Goal: Transaction & Acquisition: Purchase product/service

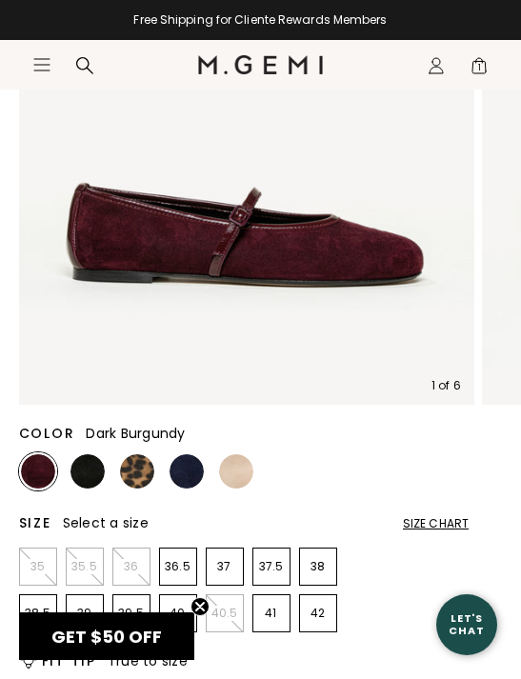
scroll to position [328, 0]
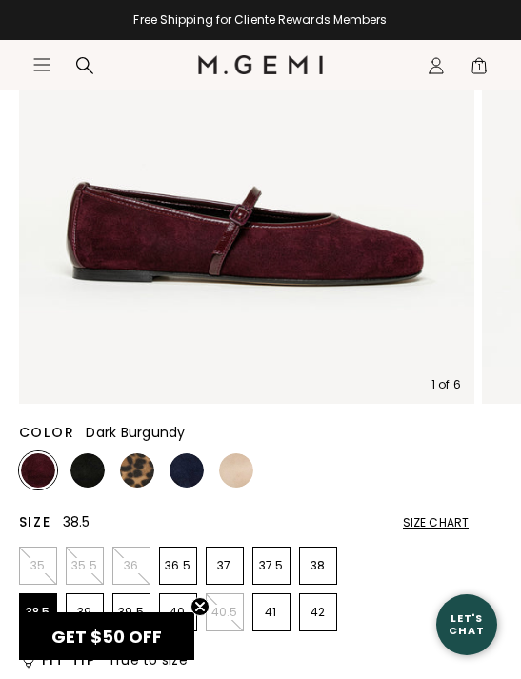
click at [44, 605] on p "38.5" at bounding box center [38, 611] width 36 height 15
click at [96, 475] on img at bounding box center [87, 470] width 34 height 34
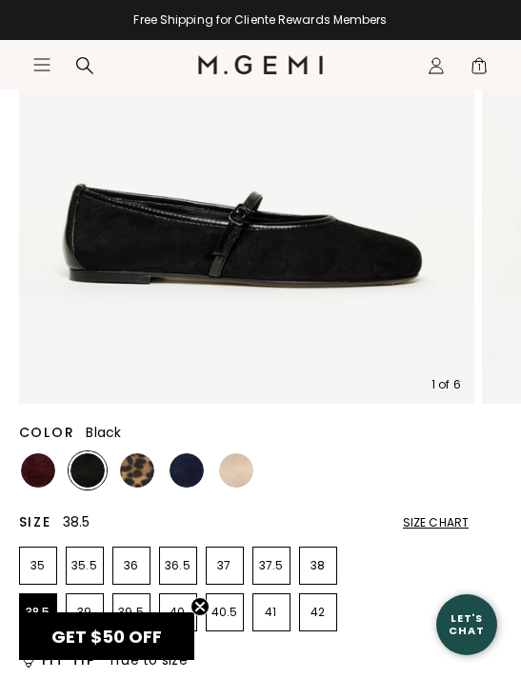
click at [195, 468] on img at bounding box center [186, 470] width 34 height 34
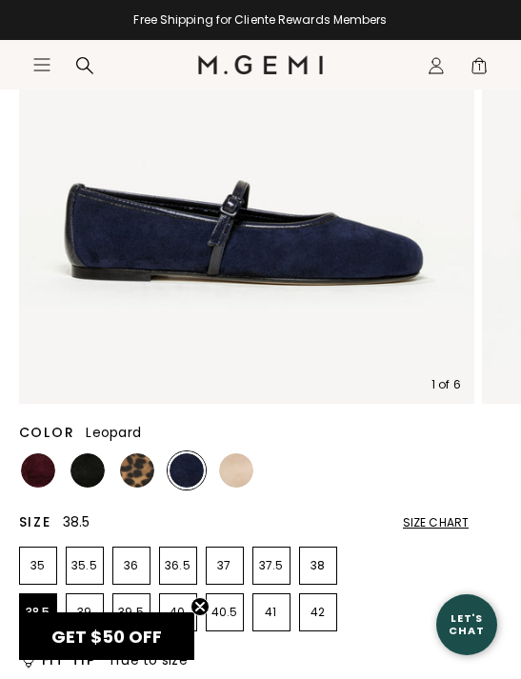
click at [144, 469] on img at bounding box center [137, 470] width 34 height 34
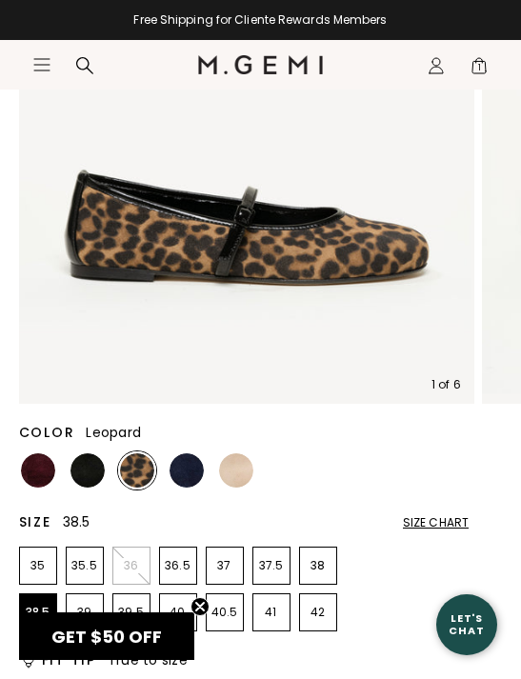
click at [249, 469] on img at bounding box center [236, 470] width 34 height 34
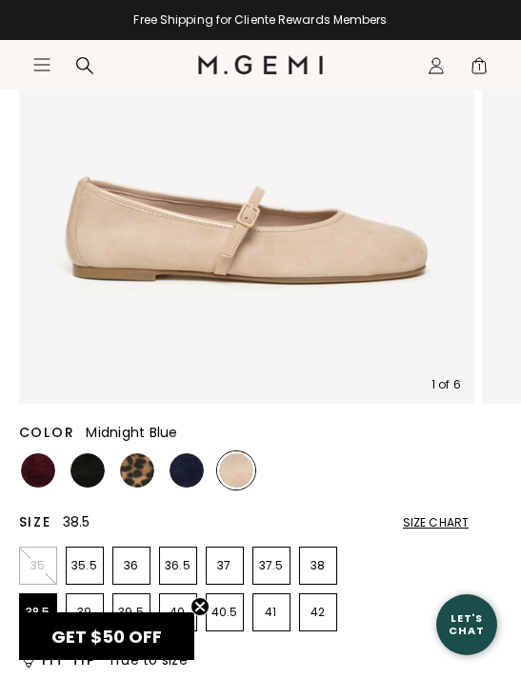
click at [186, 477] on img at bounding box center [186, 470] width 34 height 34
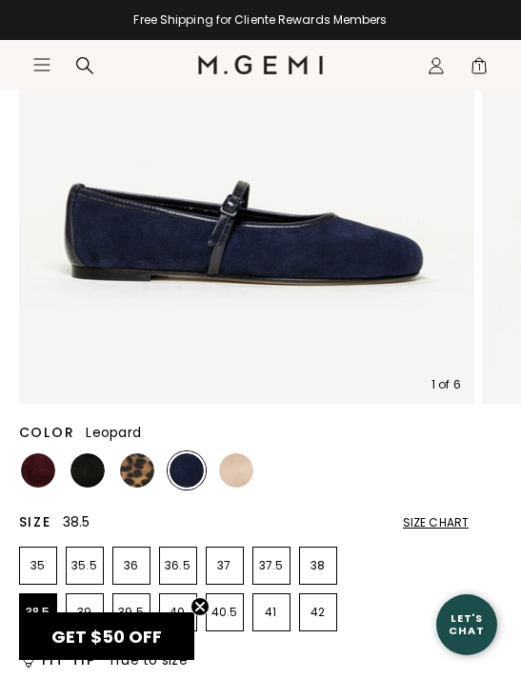
click at [141, 468] on img at bounding box center [137, 470] width 34 height 34
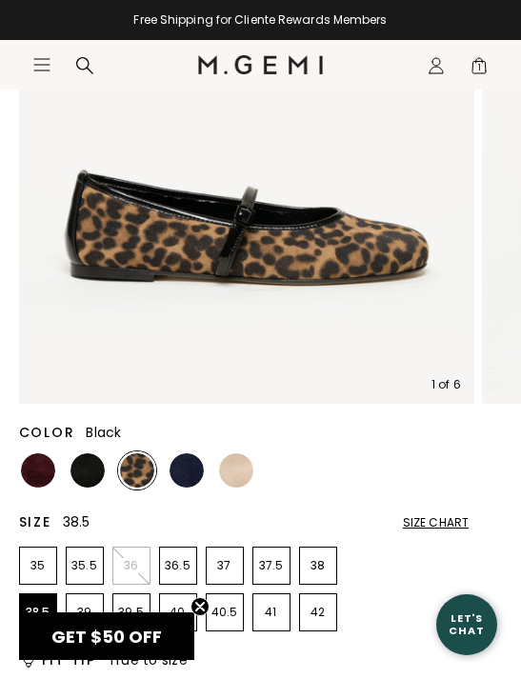
click at [90, 455] on img at bounding box center [87, 470] width 34 height 34
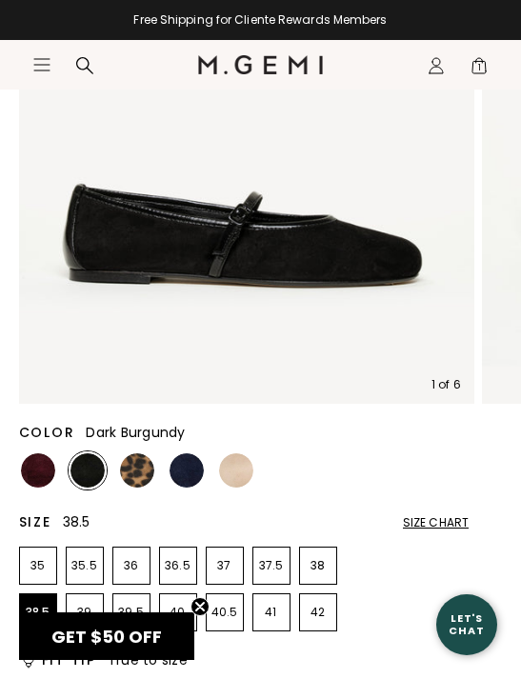
click at [37, 466] on img at bounding box center [38, 470] width 34 height 34
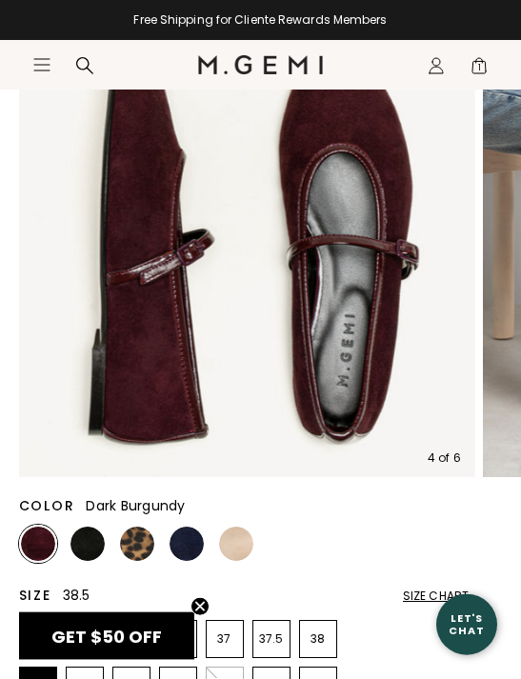
scroll to position [256, 0]
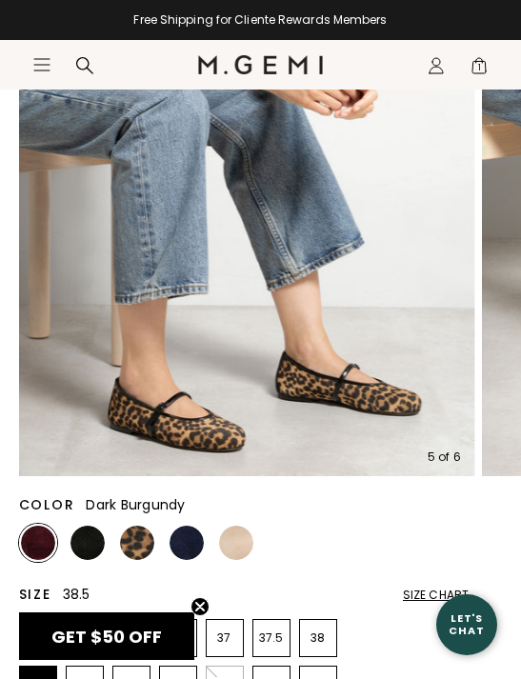
click at [136, 538] on img at bounding box center [137, 542] width 34 height 34
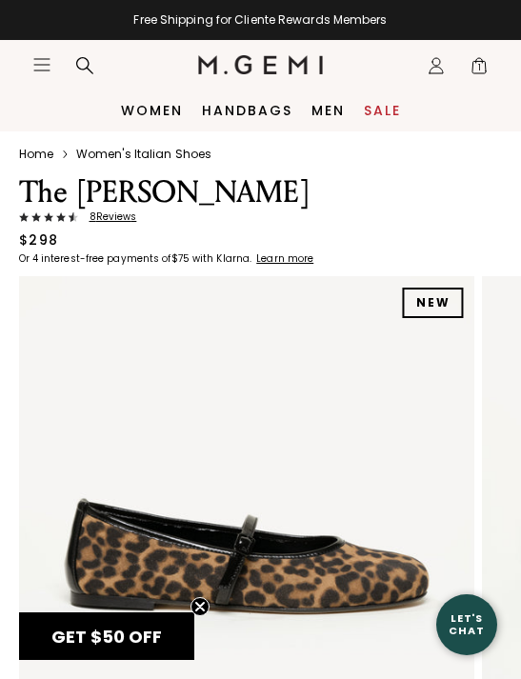
click at [109, 219] on span "8 Review s" at bounding box center [107, 216] width 59 height 11
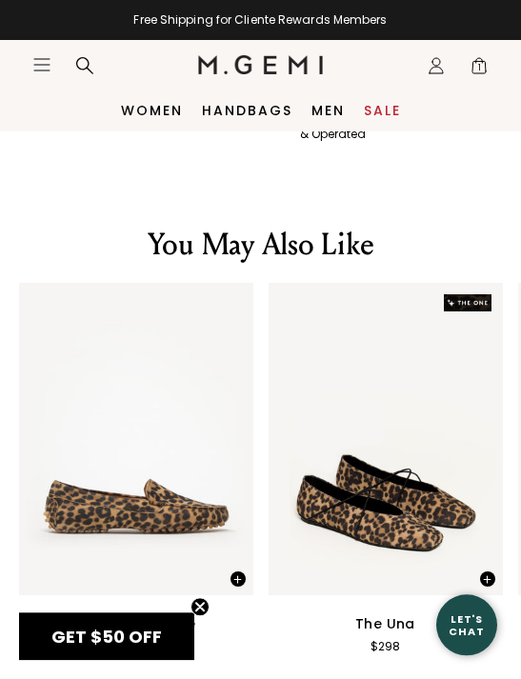
scroll to position [2623, 0]
click at [486, 68] on span "1" at bounding box center [478, 69] width 19 height 19
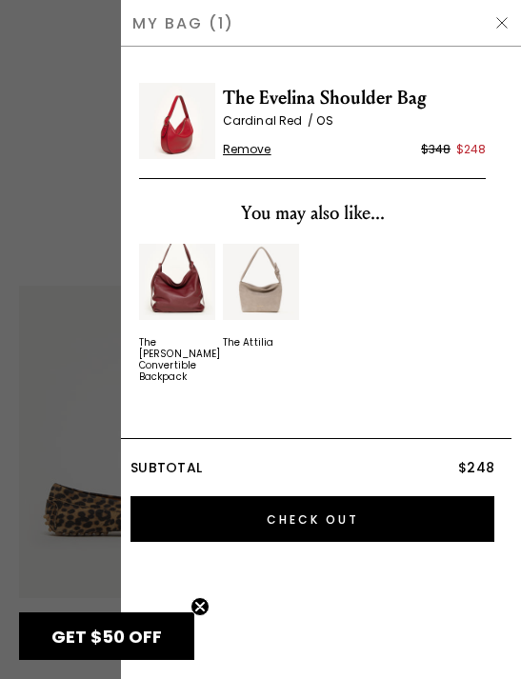
scroll to position [0, 0]
click at [504, 20] on img at bounding box center [501, 22] width 15 height 15
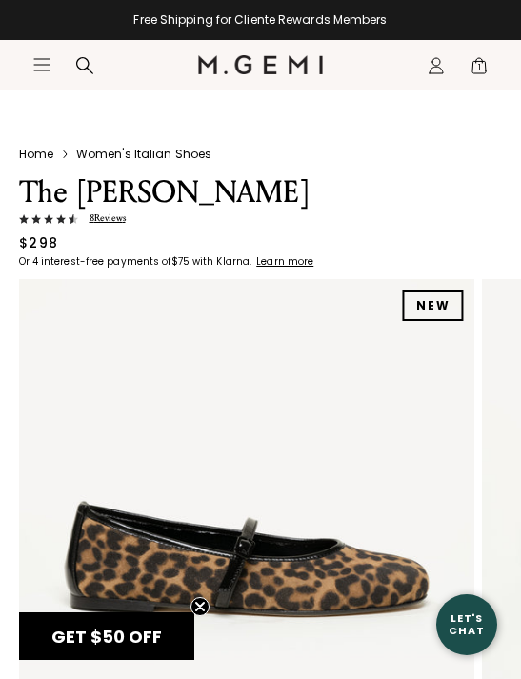
scroll to position [2623, 0]
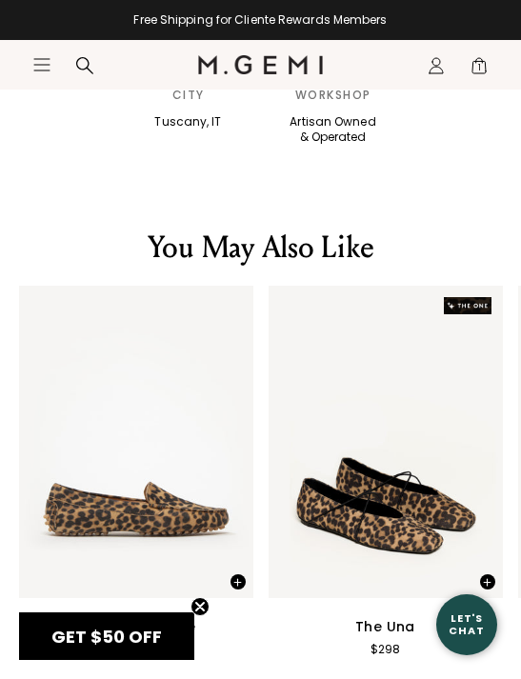
click at [485, 68] on span "1" at bounding box center [478, 69] width 19 height 19
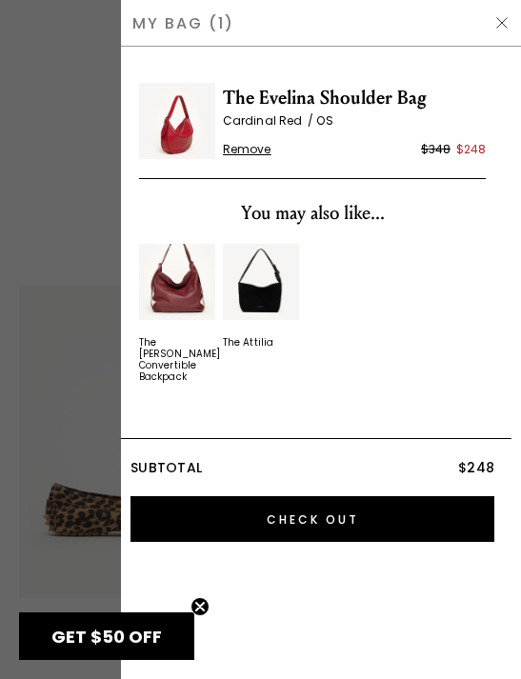
scroll to position [0, 0]
click at [253, 153] on span "Remove" at bounding box center [247, 149] width 49 height 15
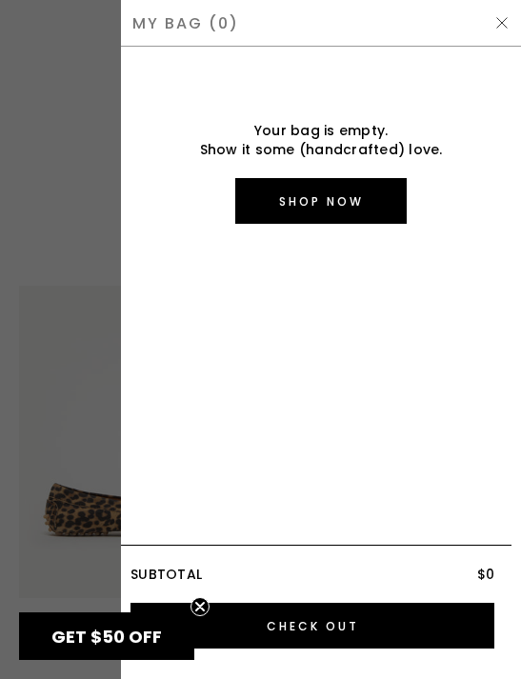
click at [501, 22] on img at bounding box center [501, 22] width 15 height 15
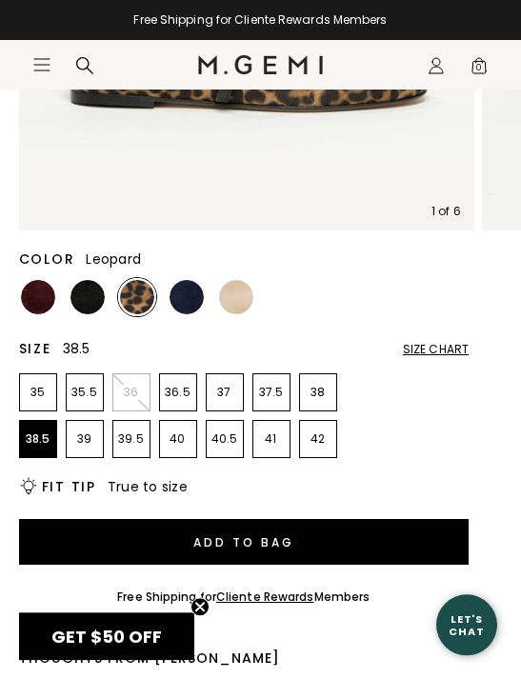
scroll to position [505, 0]
click at [195, 297] on img at bounding box center [186, 297] width 34 height 34
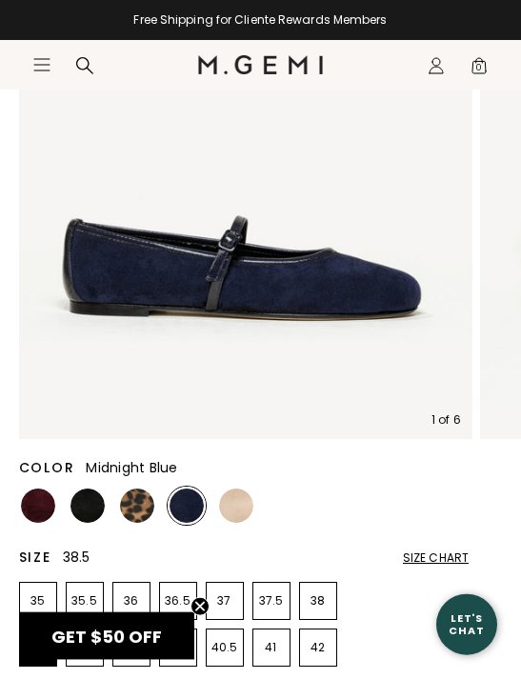
scroll to position [298, 0]
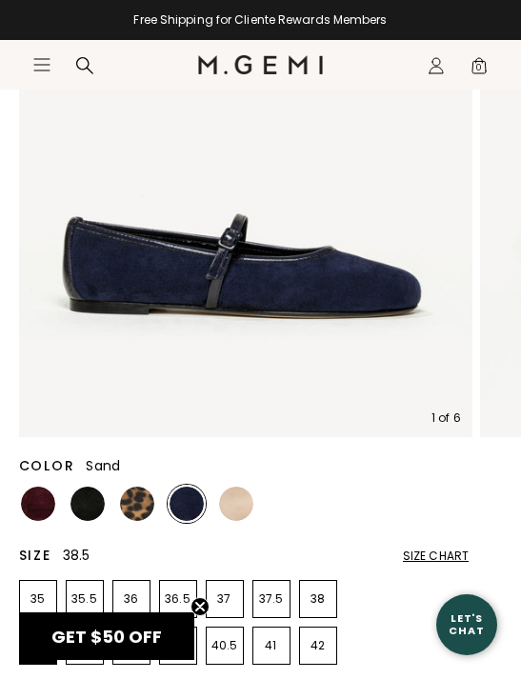
click at [247, 505] on img at bounding box center [236, 503] width 34 height 34
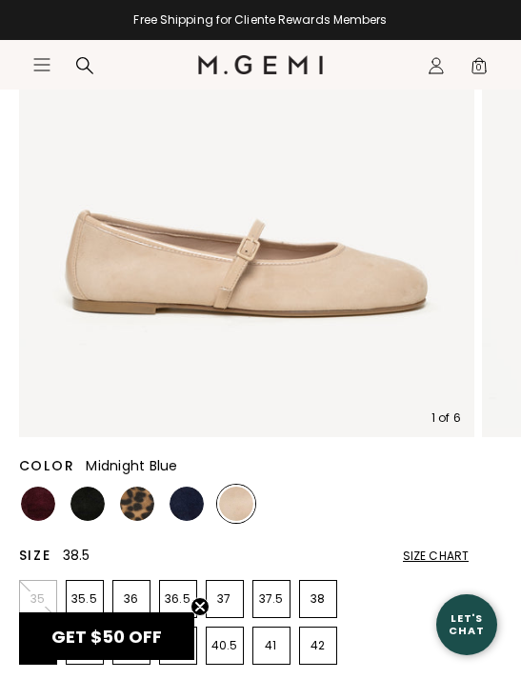
click at [186, 506] on img at bounding box center [186, 503] width 34 height 34
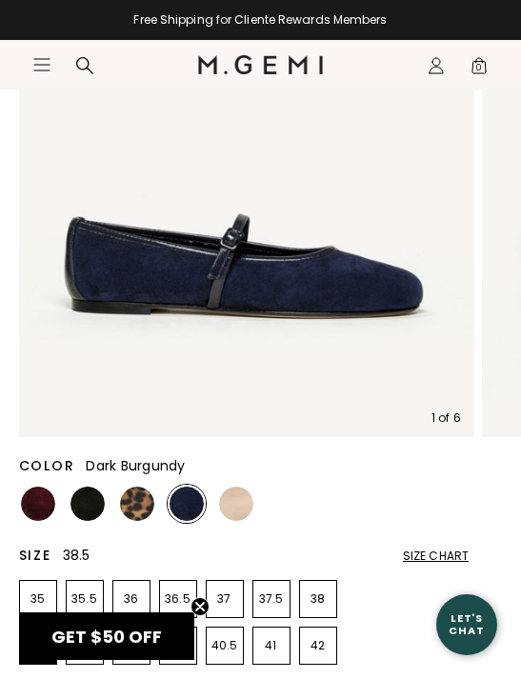
click at [43, 504] on img at bounding box center [38, 503] width 34 height 34
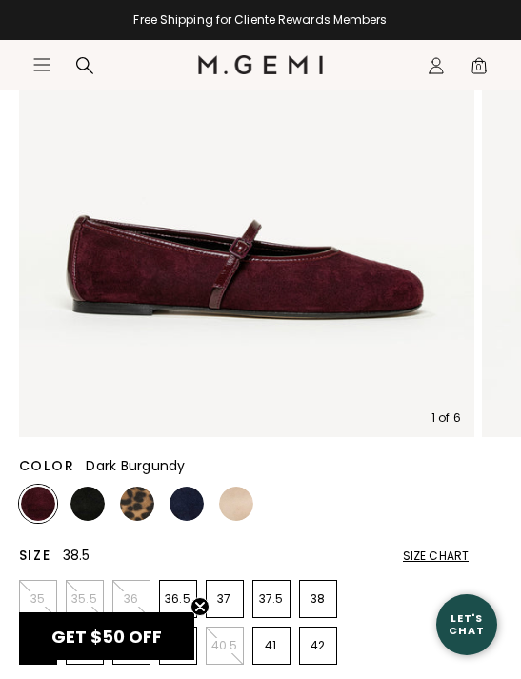
click at [93, 505] on img at bounding box center [87, 503] width 34 height 34
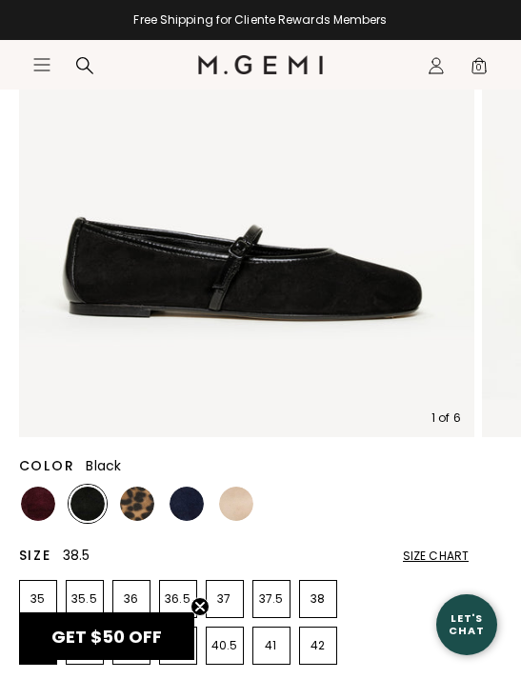
click at [143, 504] on img at bounding box center [137, 503] width 34 height 34
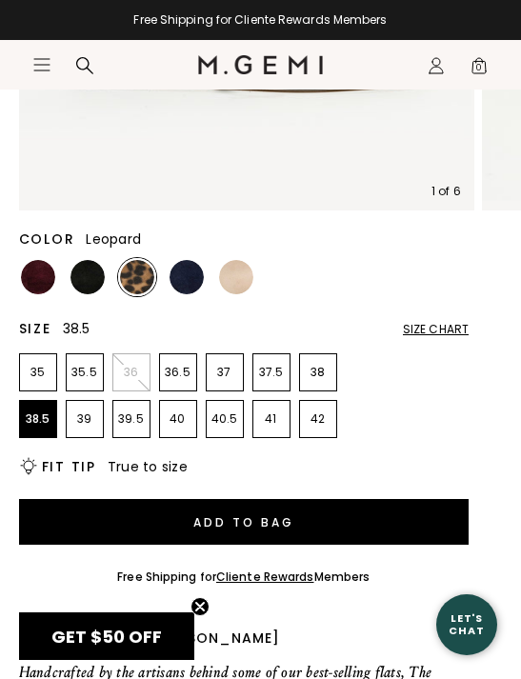
scroll to position [526, 0]
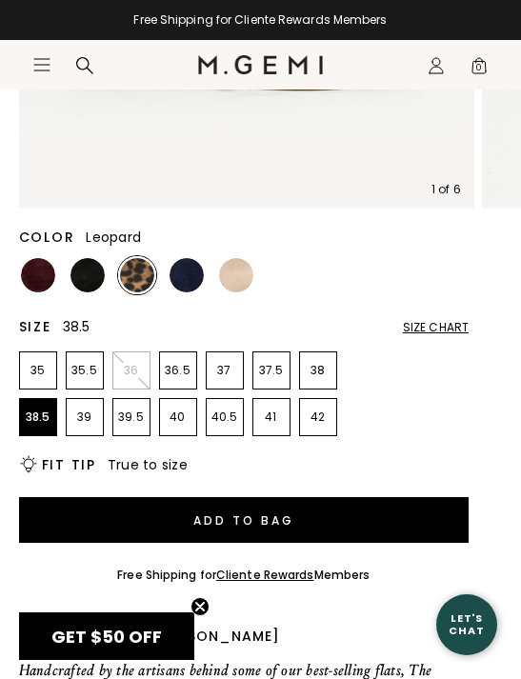
click at [368, 518] on button "Add to Bag" at bounding box center [244, 520] width 450 height 46
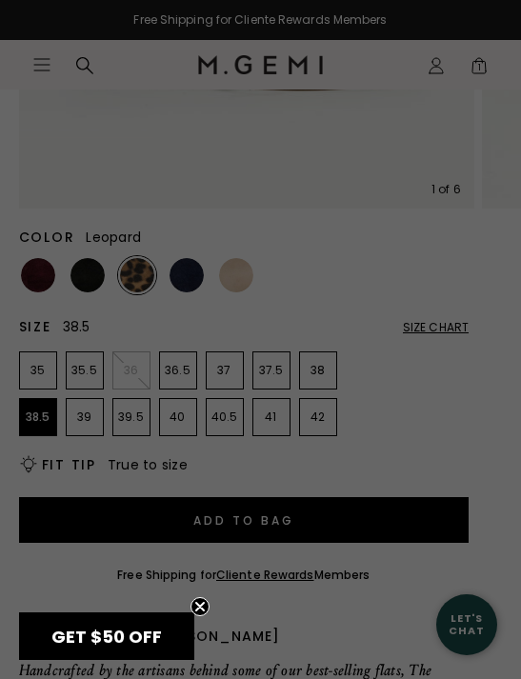
scroll to position [0, 0]
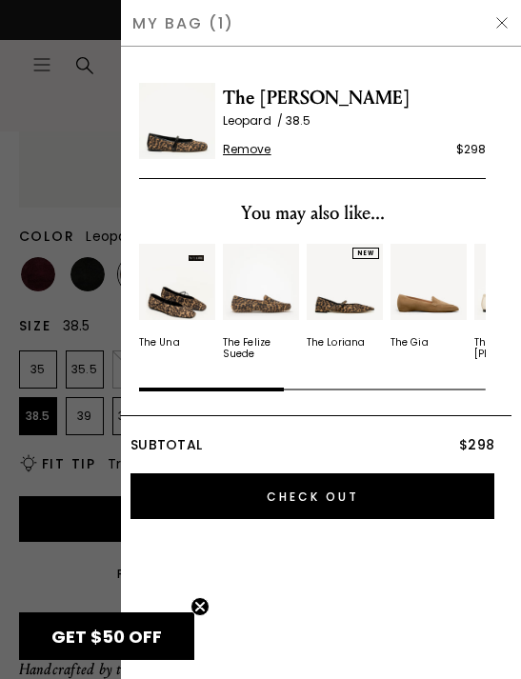
click at [200, 610] on circle "Close teaser" at bounding box center [200, 607] width 18 height 18
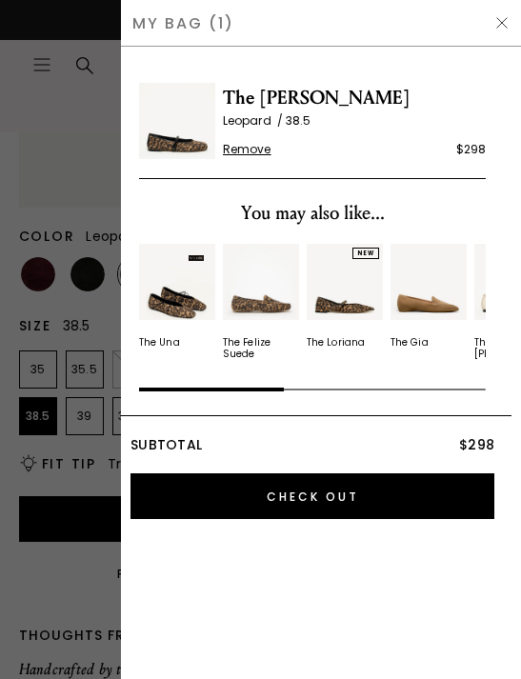
click at [501, 20] on img at bounding box center [501, 22] width 15 height 15
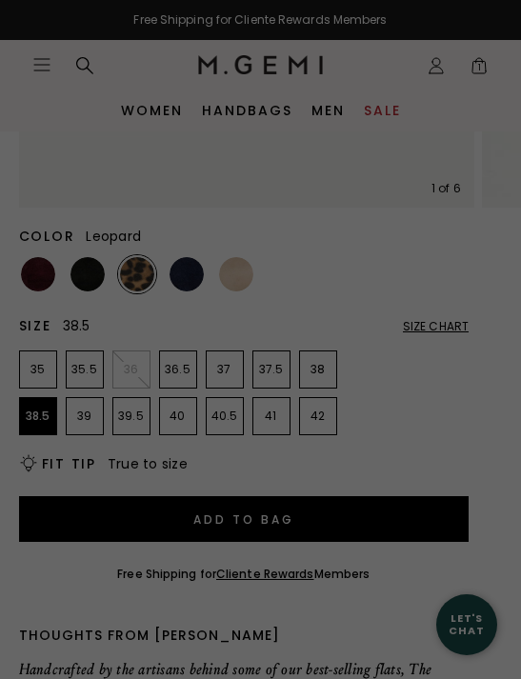
scroll to position [526, 0]
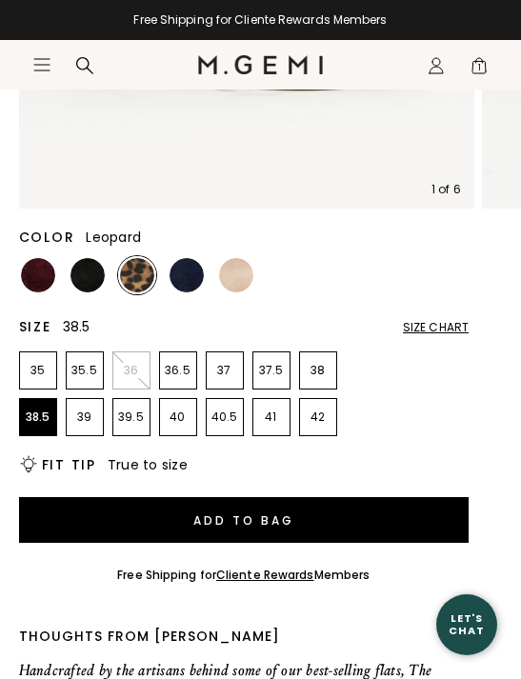
click at [39, 273] on img at bounding box center [38, 275] width 34 height 34
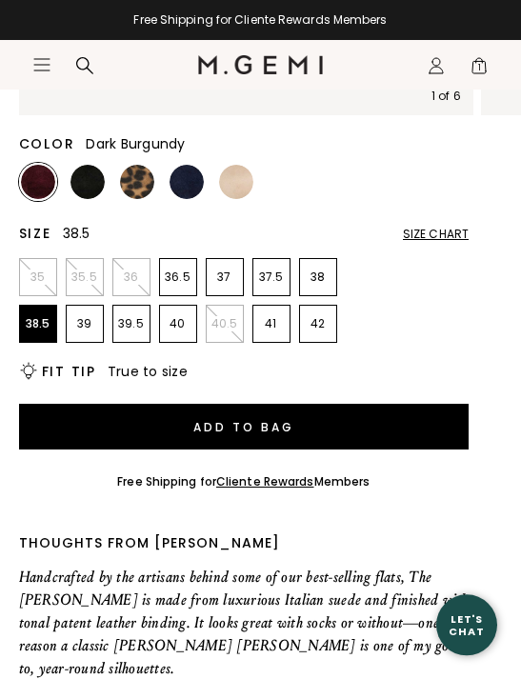
scroll to position [620, 0]
click at [137, 191] on img at bounding box center [137, 182] width 34 height 34
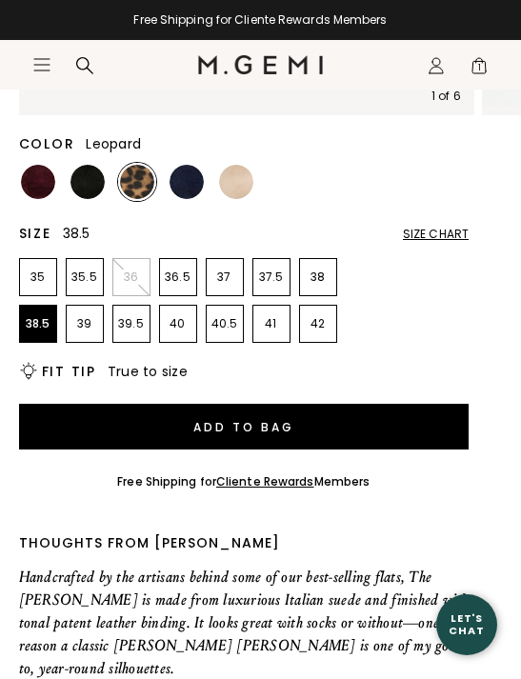
click at [274, 427] on button "Add to Bag" at bounding box center [244, 427] width 450 height 46
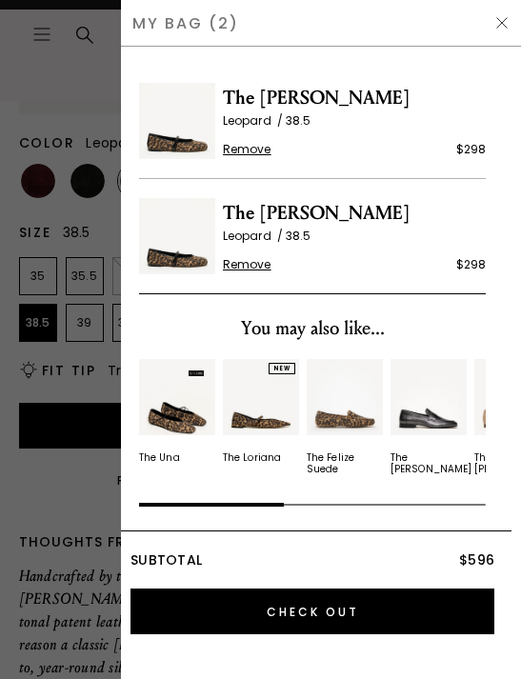
click at [243, 269] on span "Remove" at bounding box center [247, 264] width 49 height 15
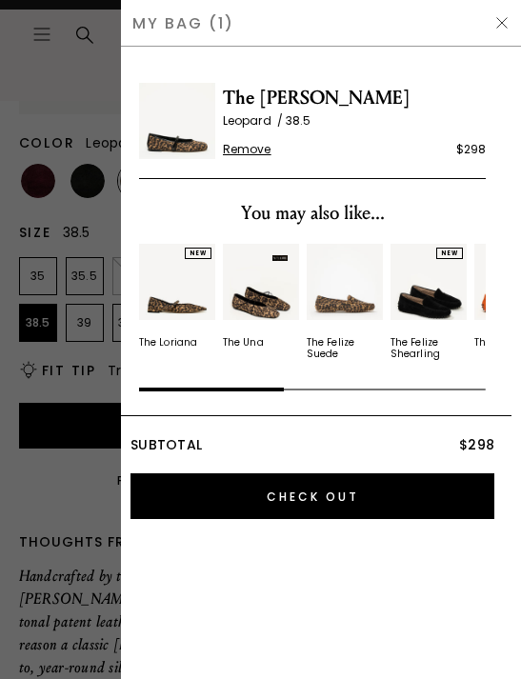
click at [505, 21] on img at bounding box center [501, 22] width 15 height 15
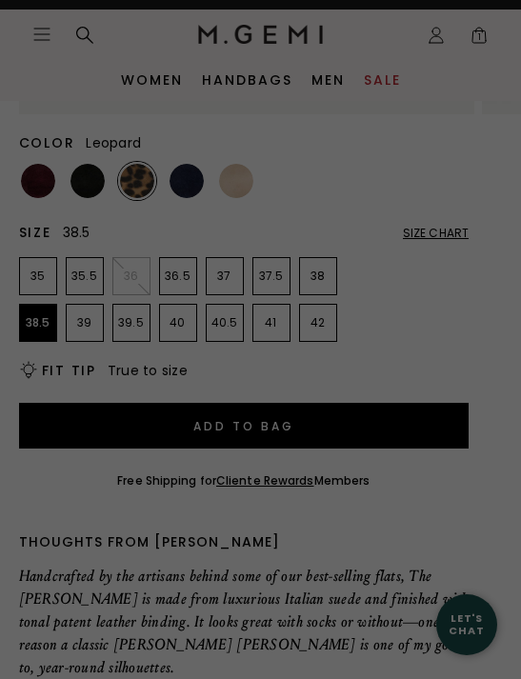
scroll to position [620, 0]
